Goal: Task Accomplishment & Management: Manage account settings

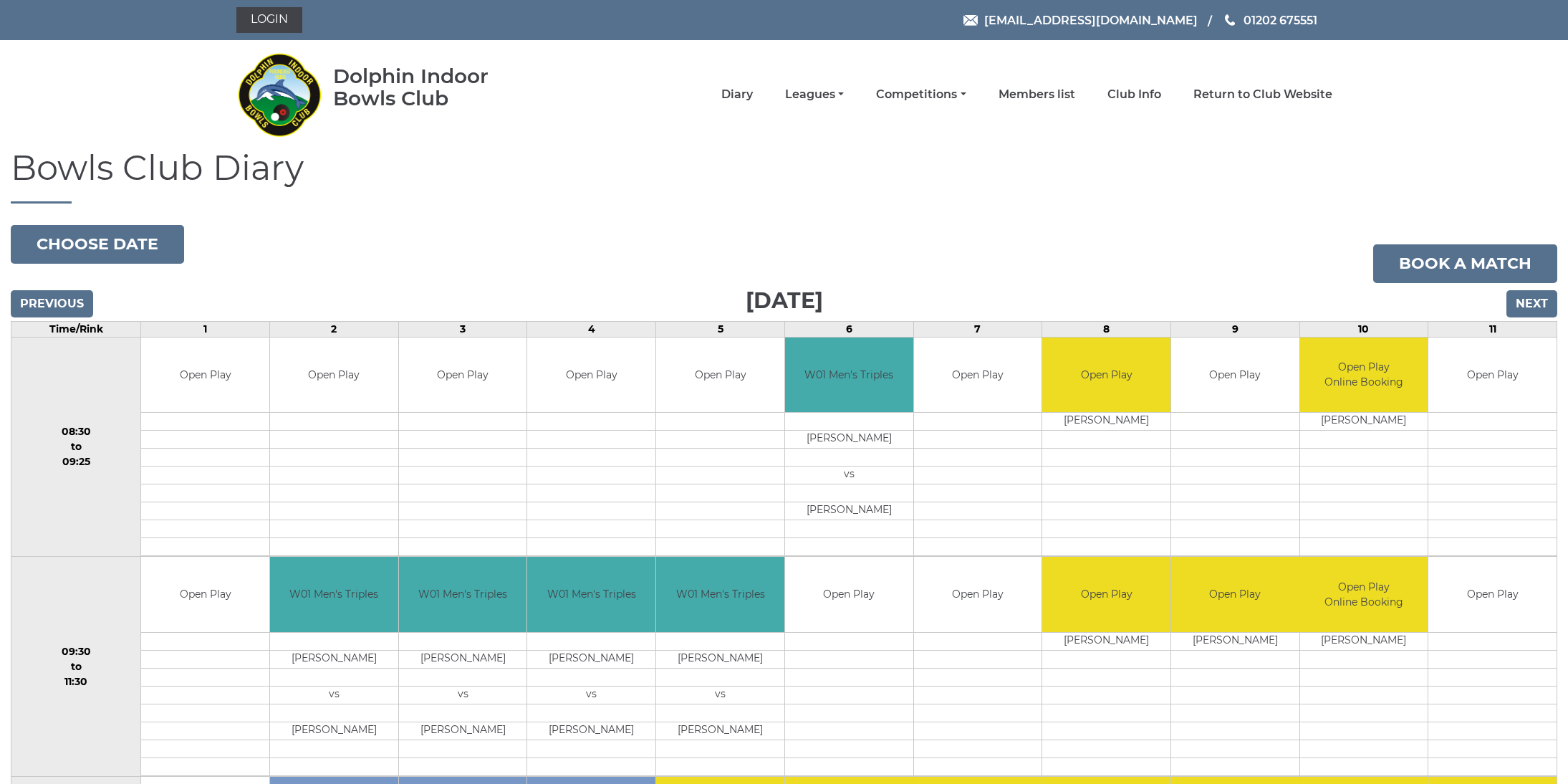
click at [1537, 308] on input "Next" at bounding box center [1532, 304] width 51 height 27
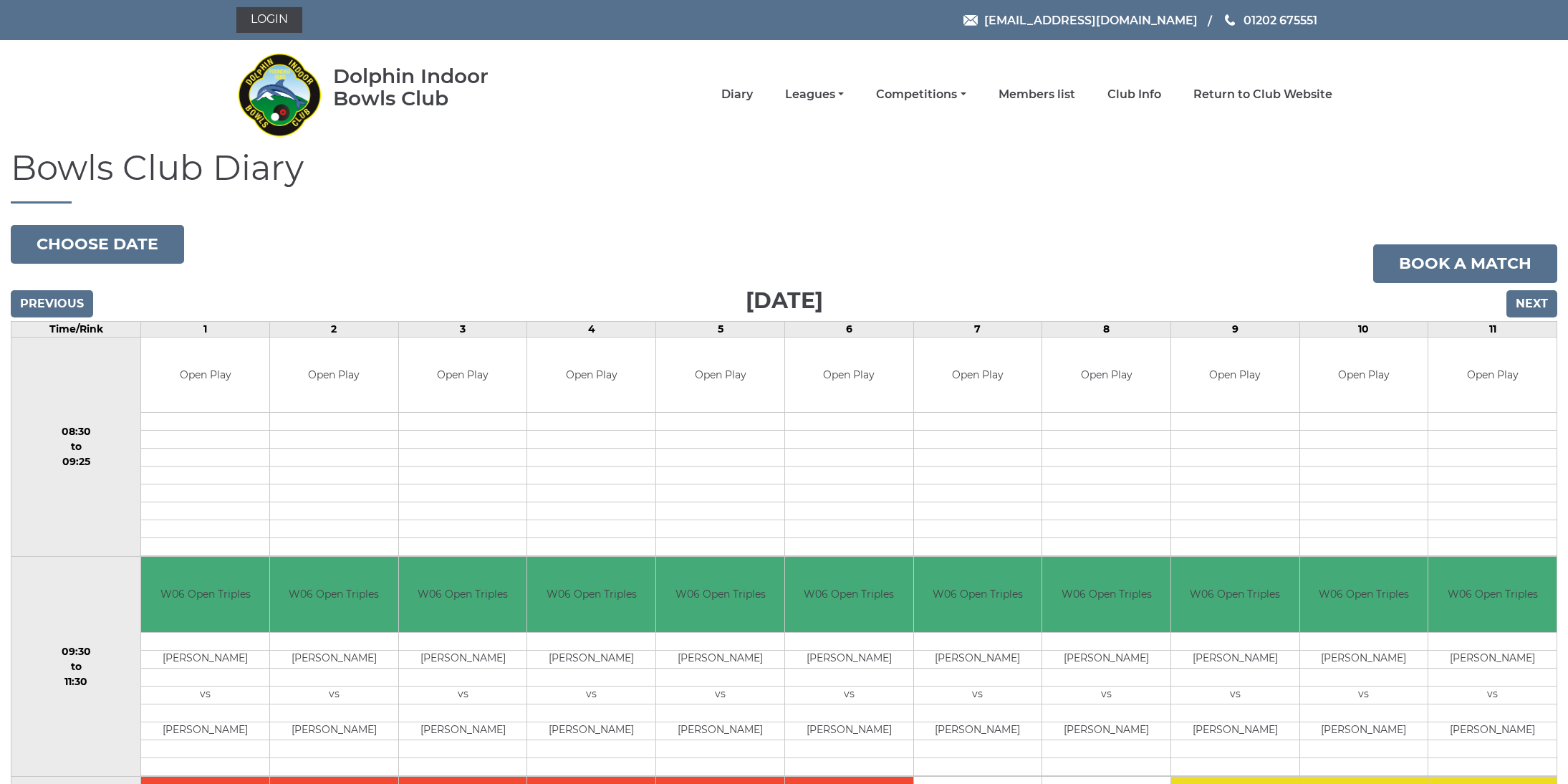
click at [49, 302] on input "Previous" at bounding box center [52, 304] width 83 height 27
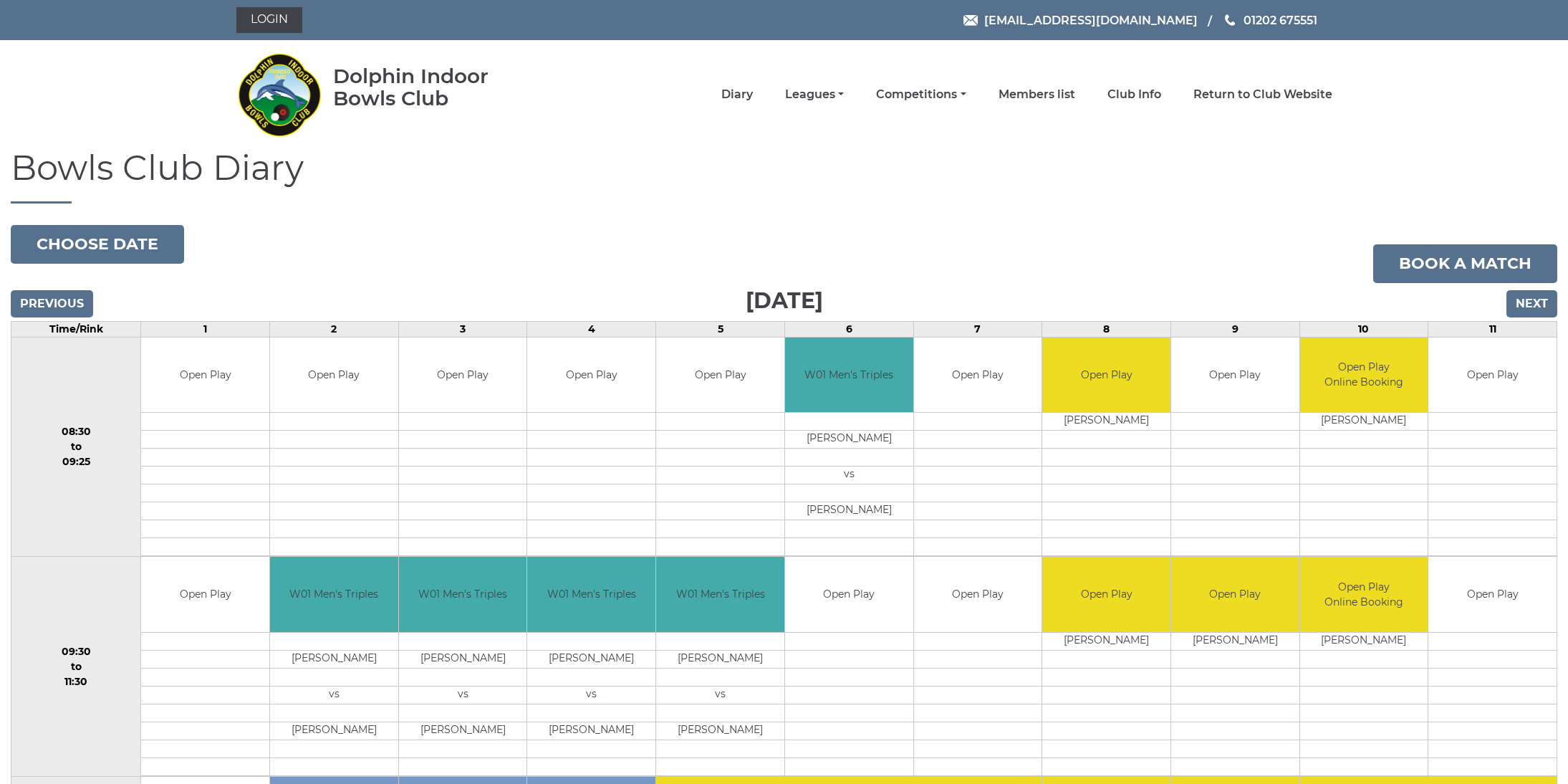
click at [32, 299] on input "Previous" at bounding box center [52, 304] width 83 height 27
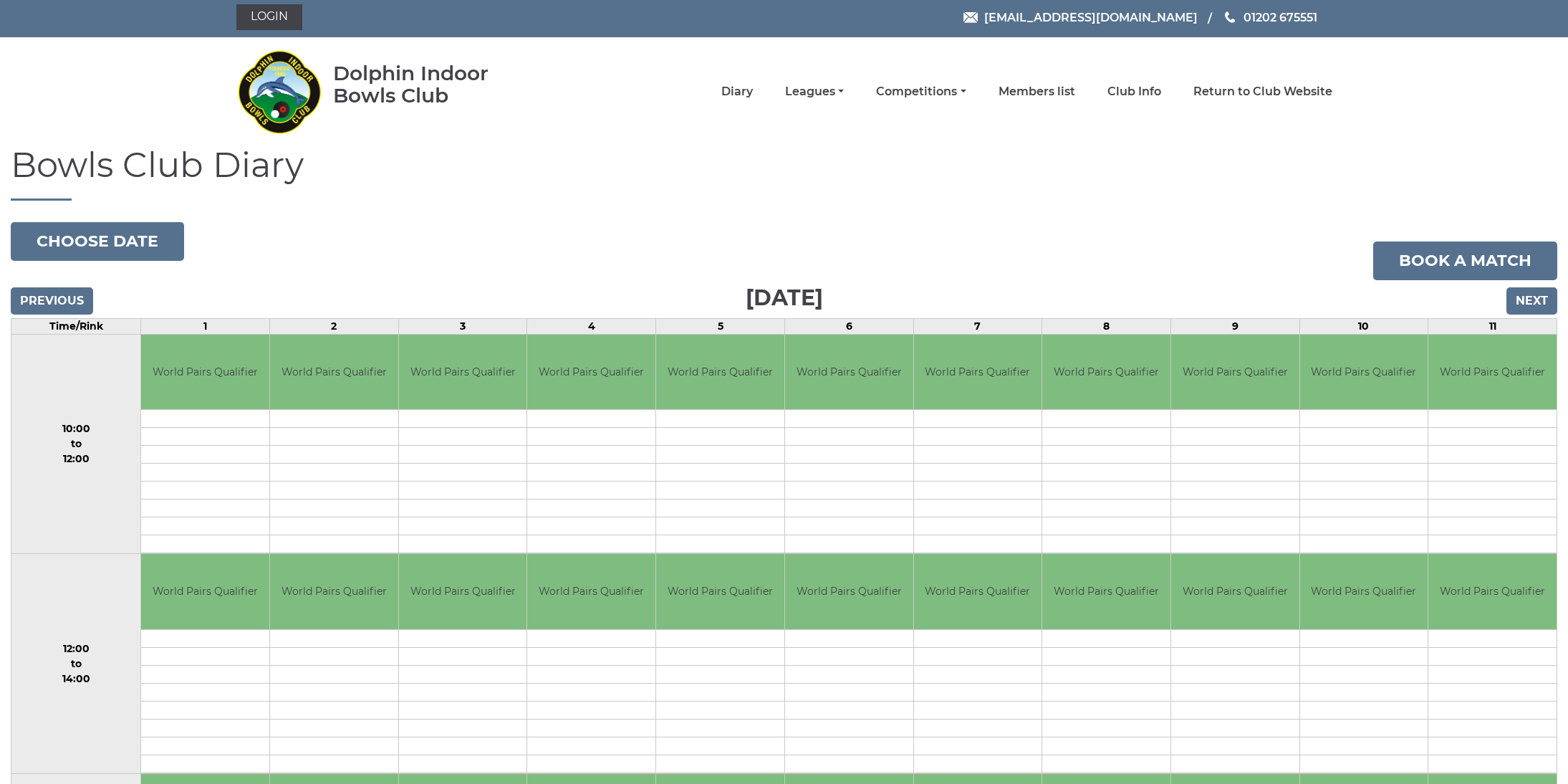
scroll to position [21, 0]
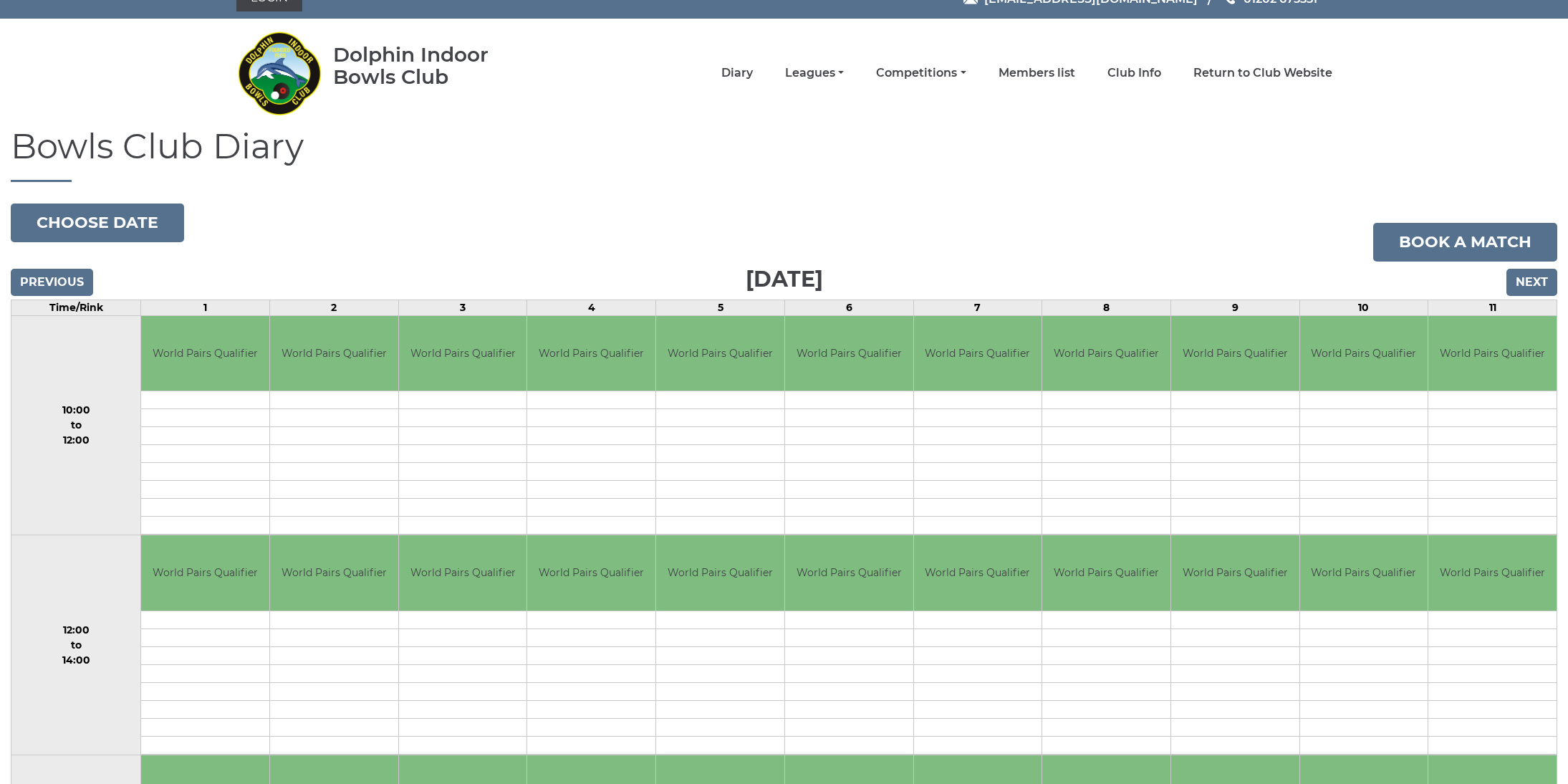
click at [1508, 277] on input "Next" at bounding box center [1532, 282] width 51 height 27
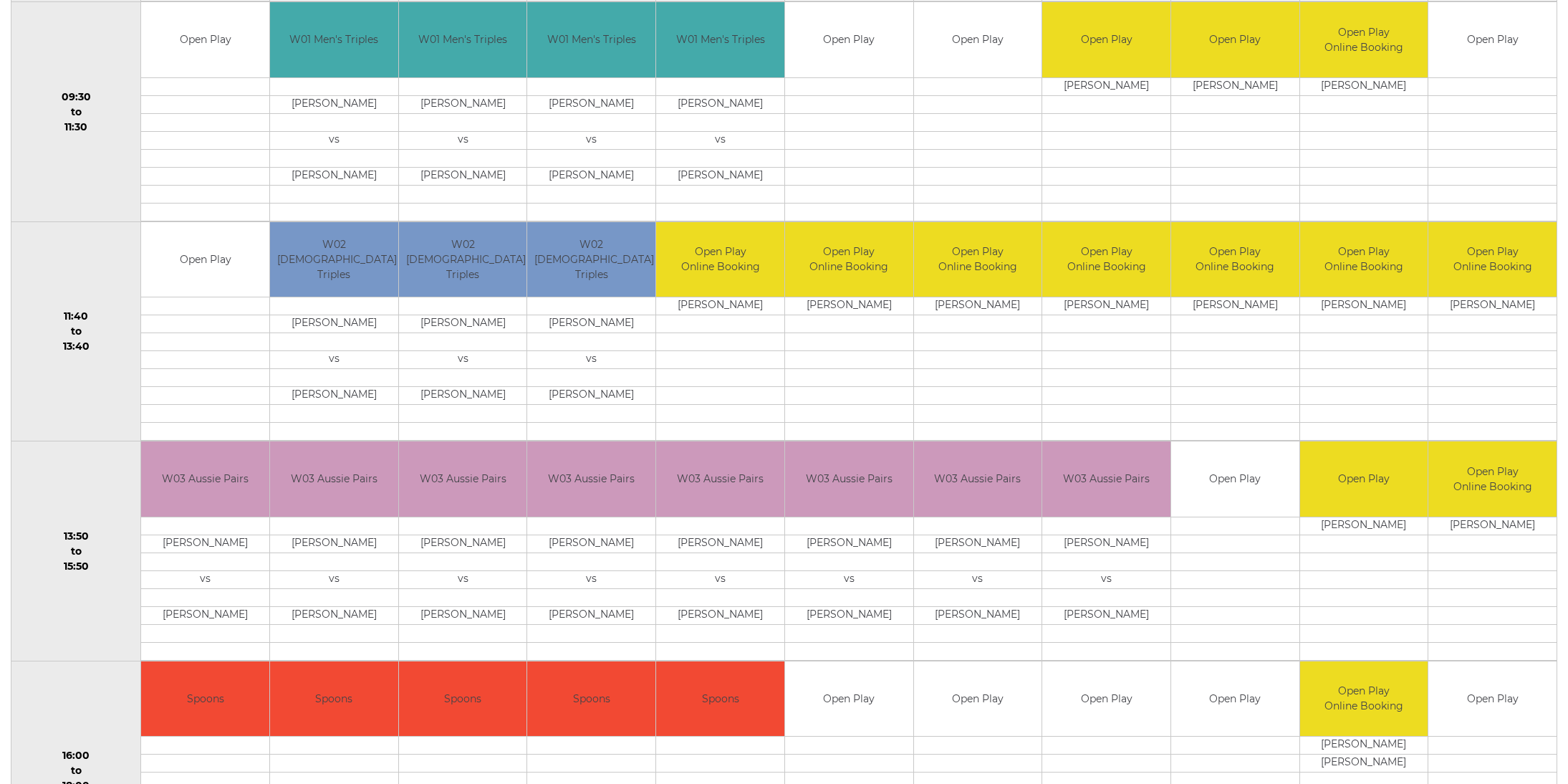
scroll to position [557, 0]
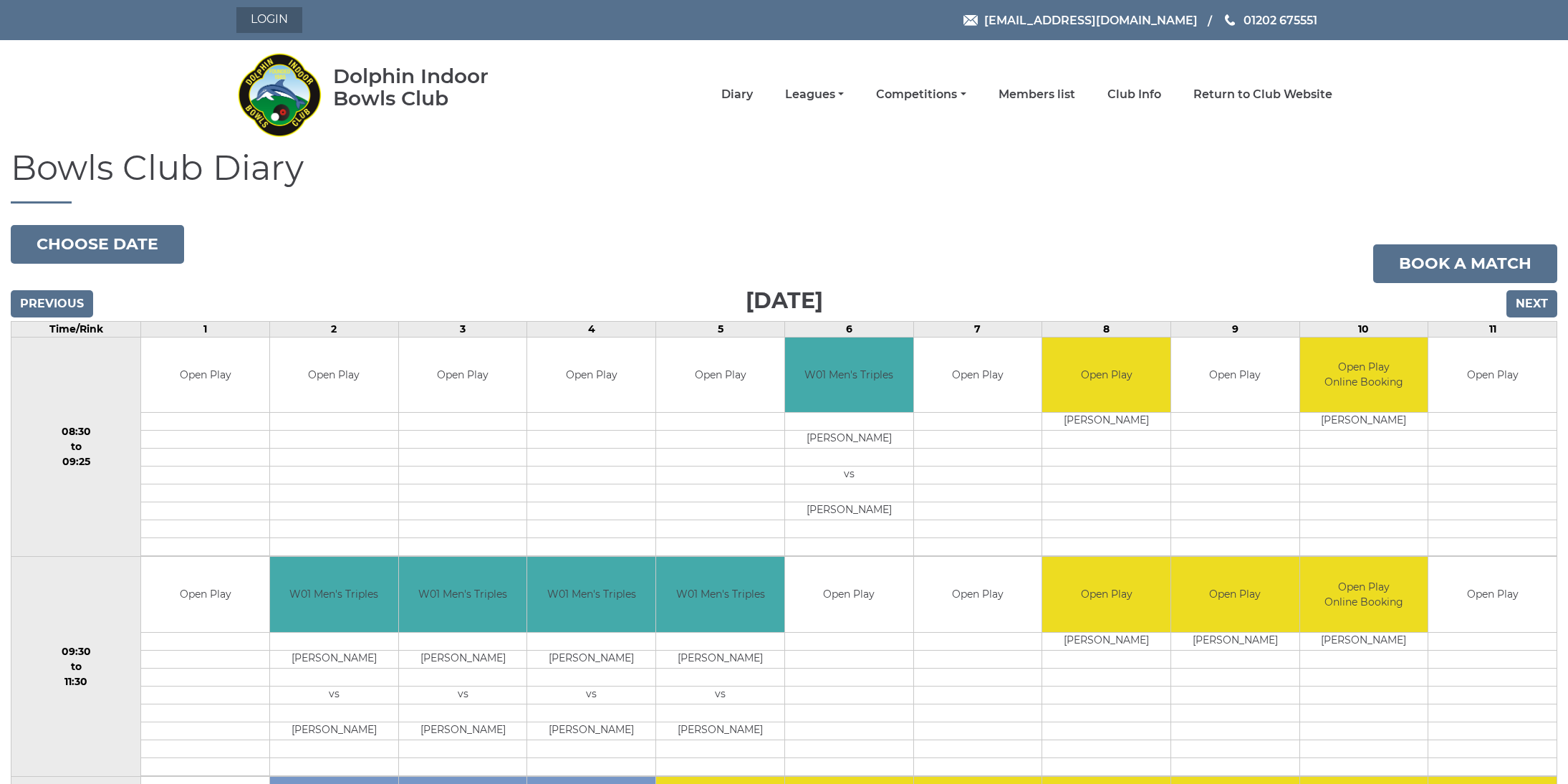
click at [280, 23] on link "Login" at bounding box center [269, 20] width 66 height 26
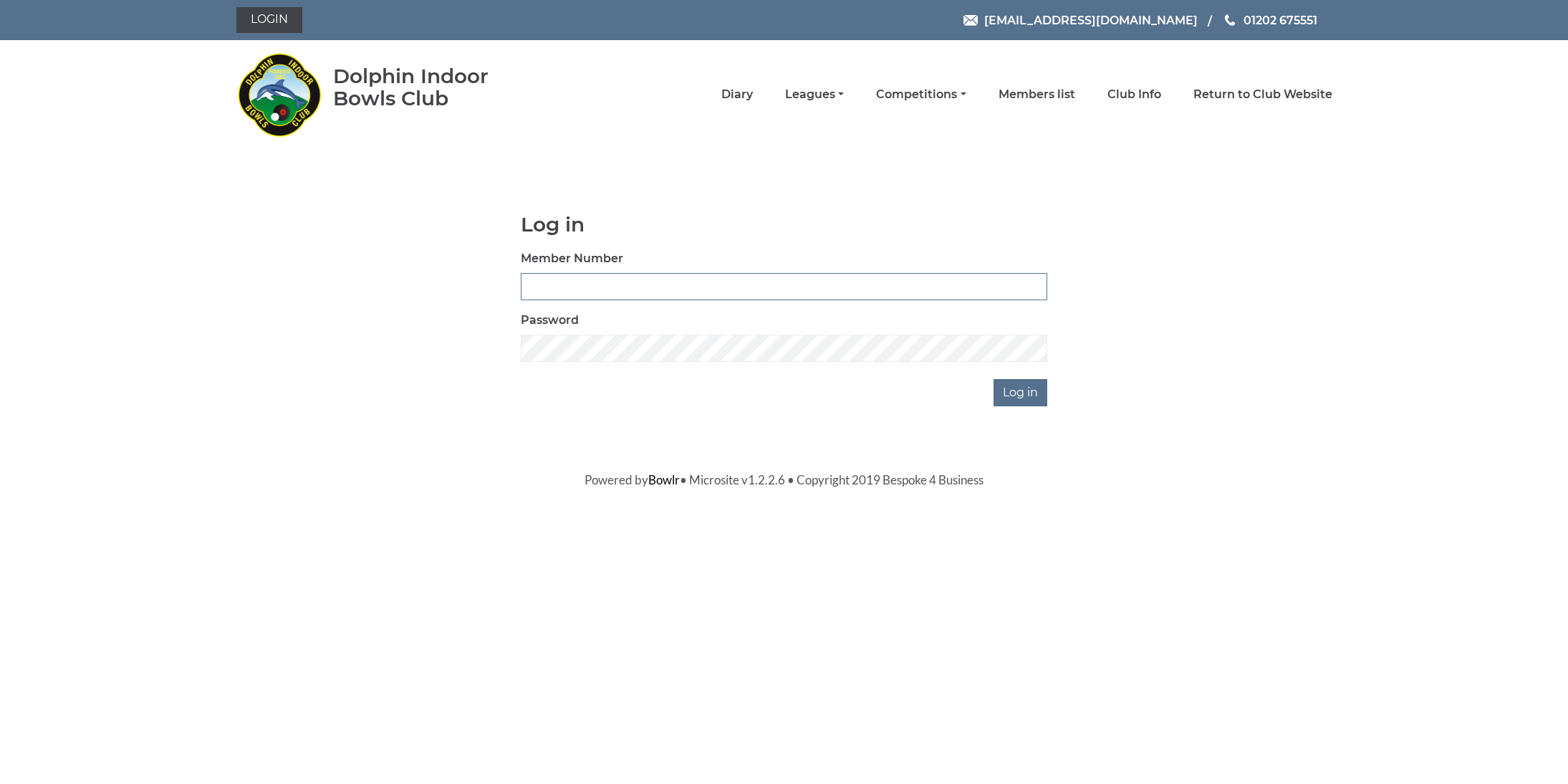
click at [1030, 287] on input "Member Number" at bounding box center [784, 286] width 526 height 27
click at [551, 180] on body "Login reception@dolphinibc.com 01202 675551" at bounding box center [784, 244] width 1568 height 489
click at [993, 286] on input "Member Number" at bounding box center [784, 286] width 526 height 27
type input "3669"
click at [1022, 392] on input "Log in" at bounding box center [1020, 392] width 54 height 27
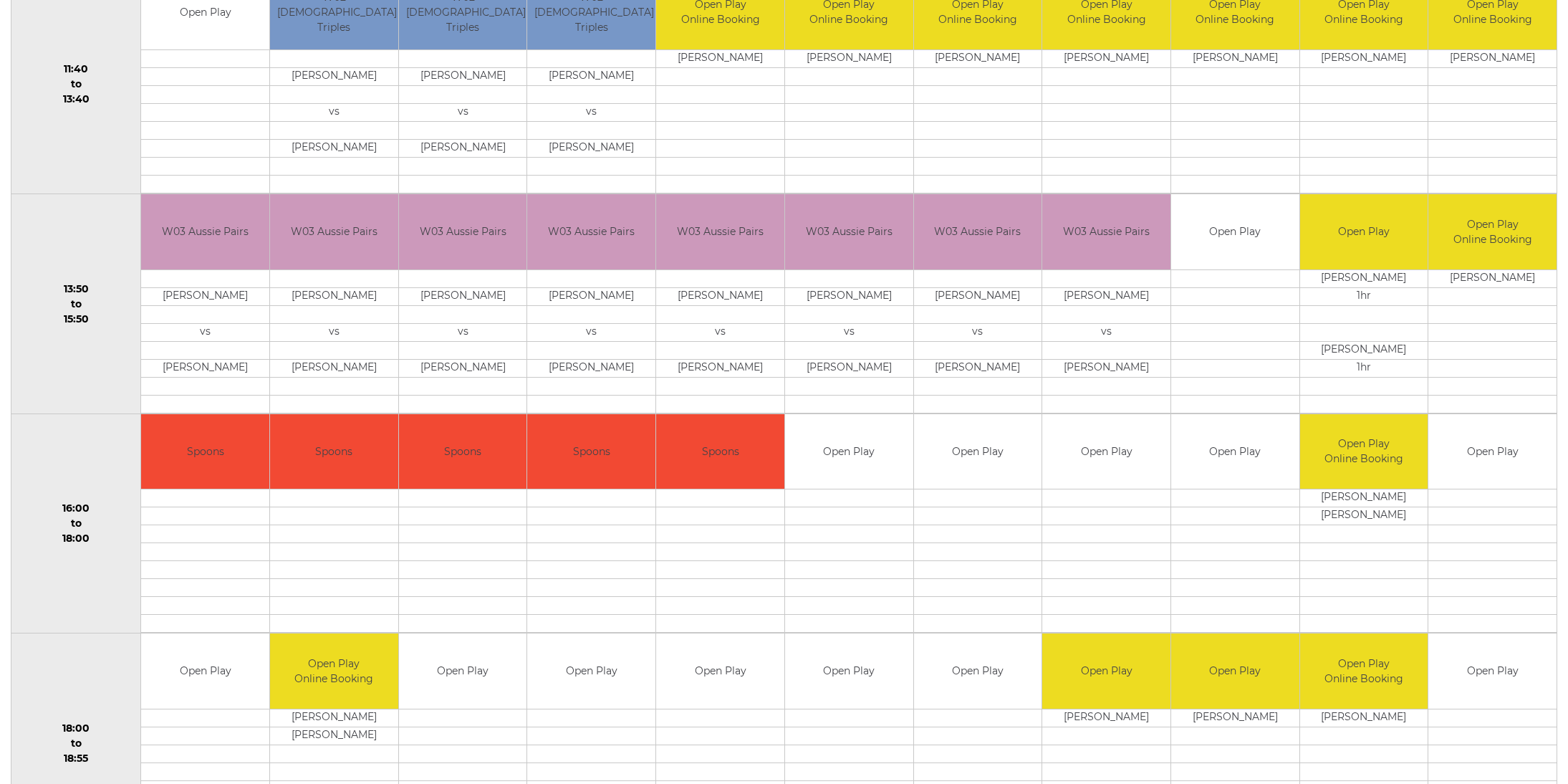
scroll to position [804, 0]
